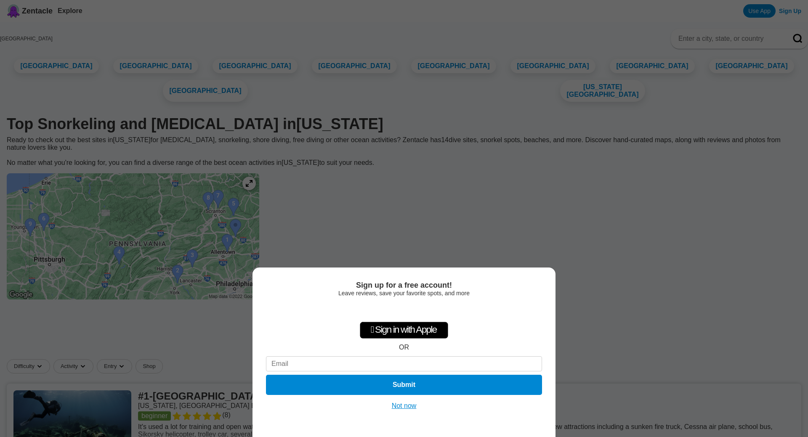
click at [408, 408] on button "Not now" at bounding box center [404, 406] width 30 height 8
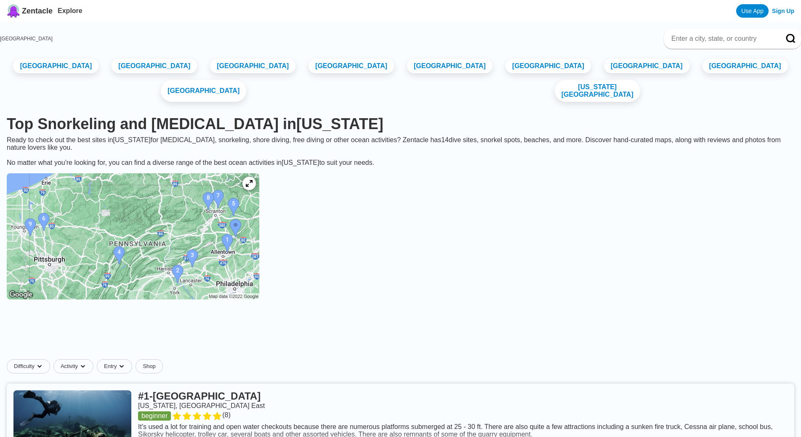
click at [35, 11] on span "Zentacle" at bounding box center [37, 11] width 31 height 9
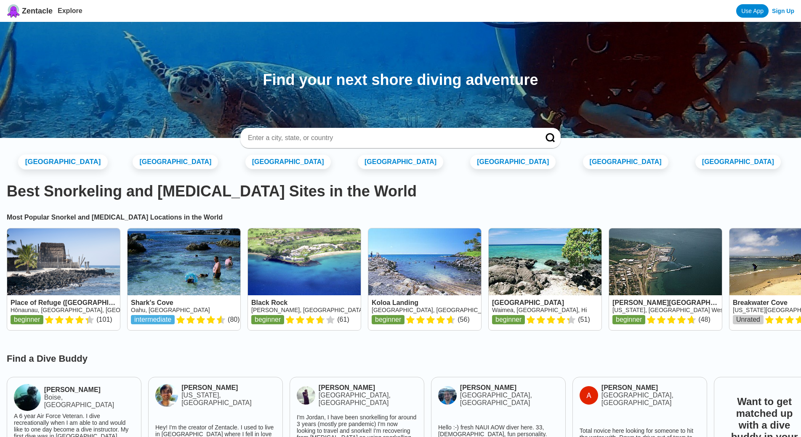
click at [85, 161] on link "[GEOGRAPHIC_DATA]" at bounding box center [63, 162] width 90 height 15
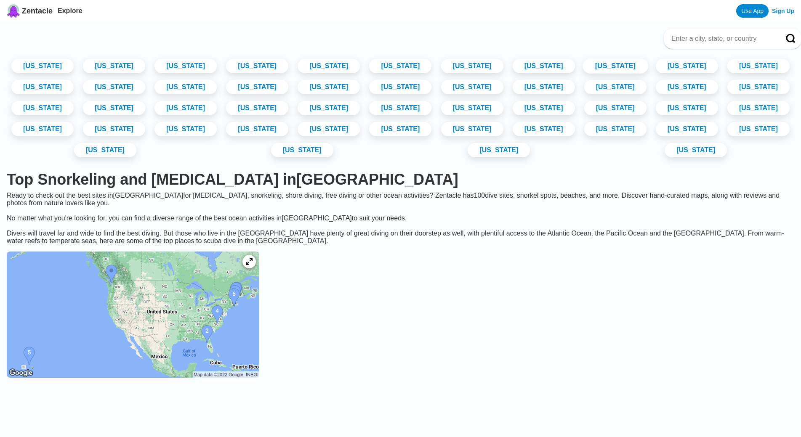
click at [648, 70] on link "[US_STATE]" at bounding box center [615, 66] width 65 height 15
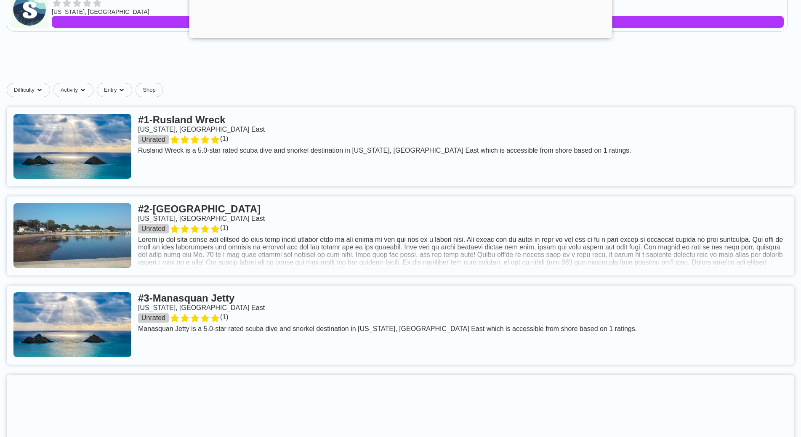
scroll to position [463, 0]
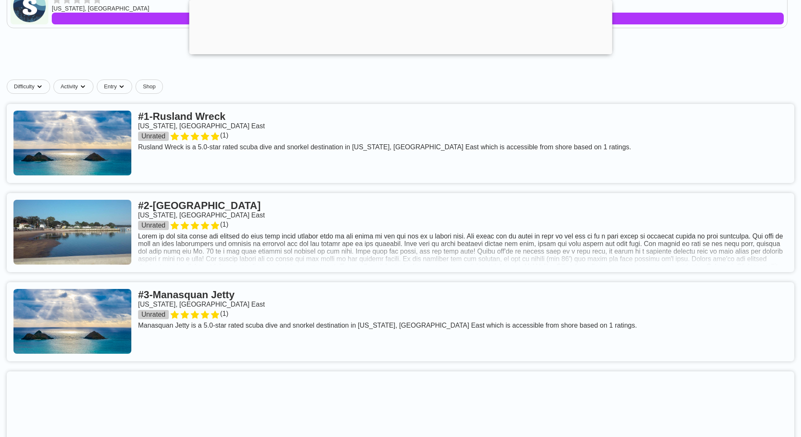
click at [135, 182] on link at bounding box center [401, 143] width 788 height 79
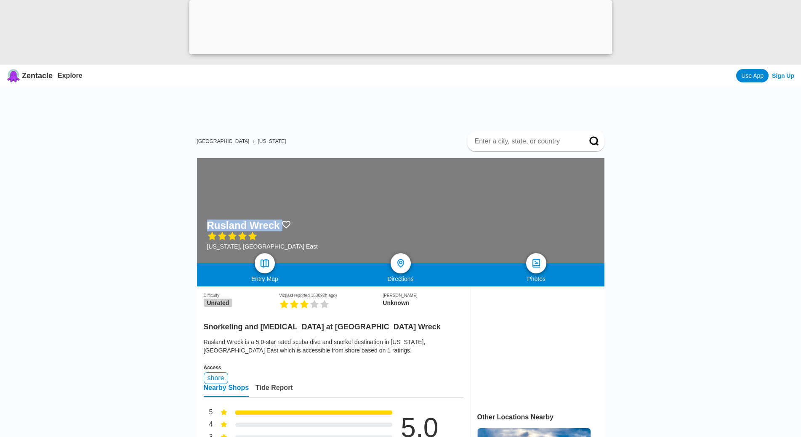
drag, startPoint x: 208, startPoint y: 224, endPoint x: 285, endPoint y: 229, distance: 76.8
click at [285, 229] on div "Rusland Wreck" at bounding box center [262, 226] width 111 height 12
copy div "Rusland Wreck"
